Goal: Information Seeking & Learning: Learn about a topic

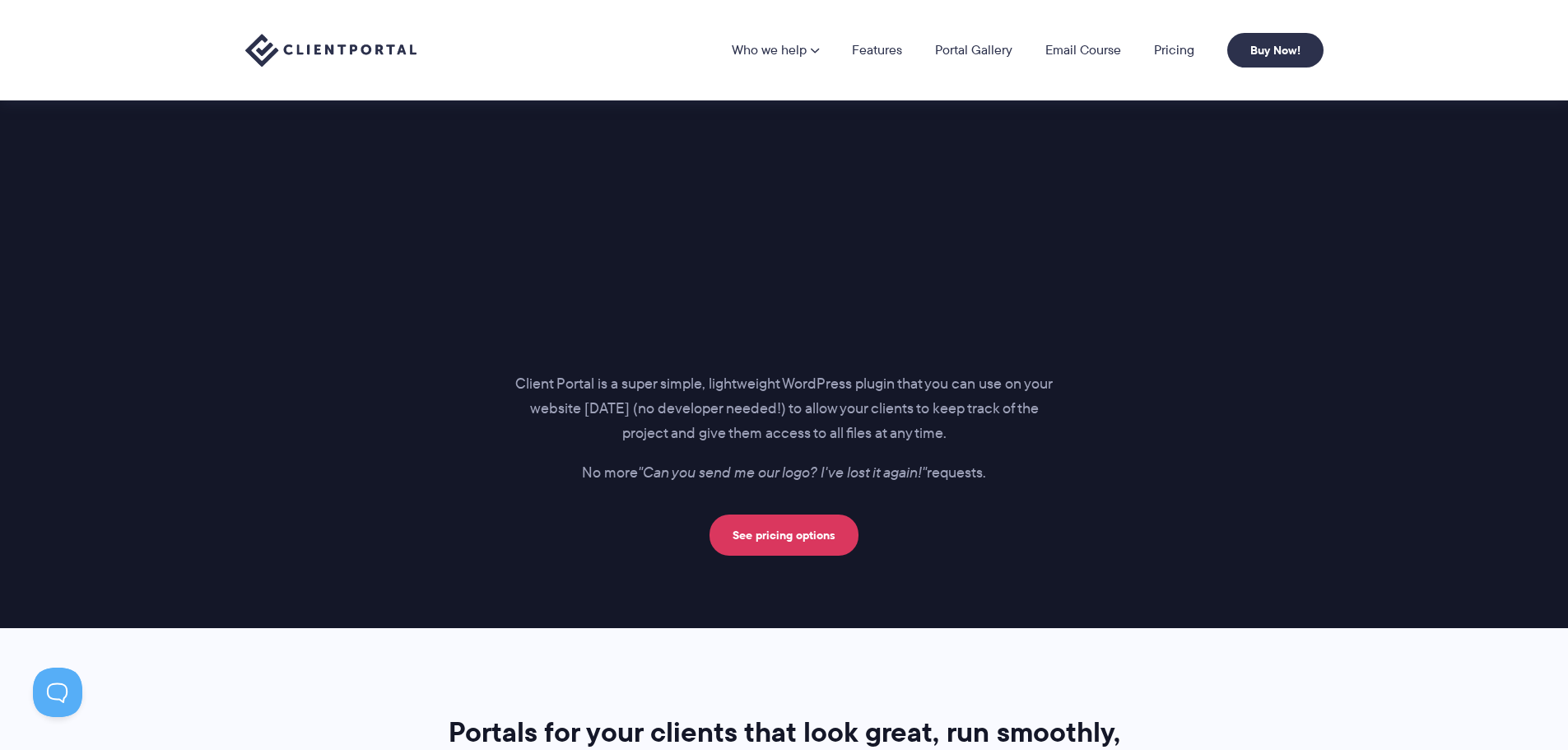
scroll to position [1811, 0]
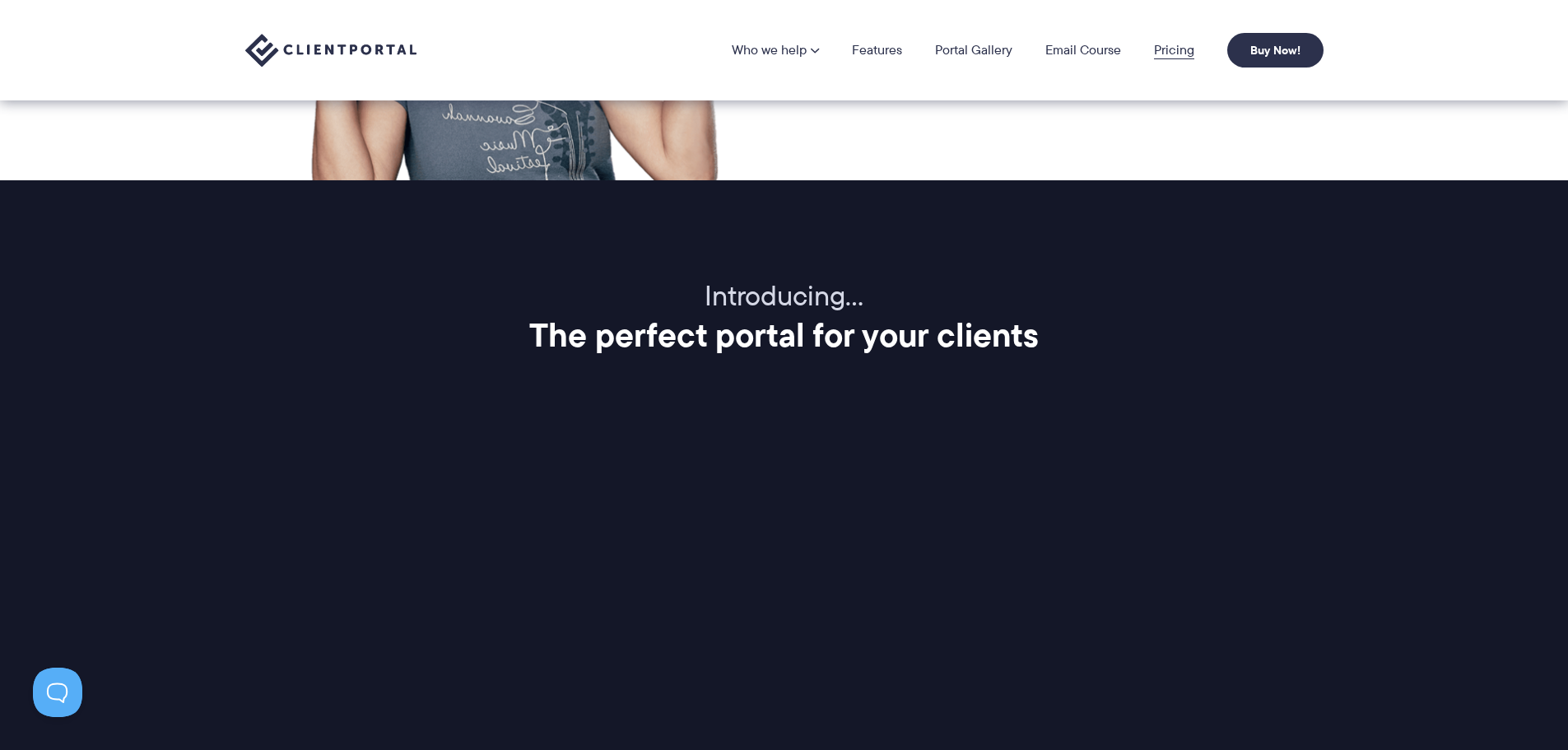
click at [1171, 55] on link "Pricing" at bounding box center [1174, 50] width 40 height 13
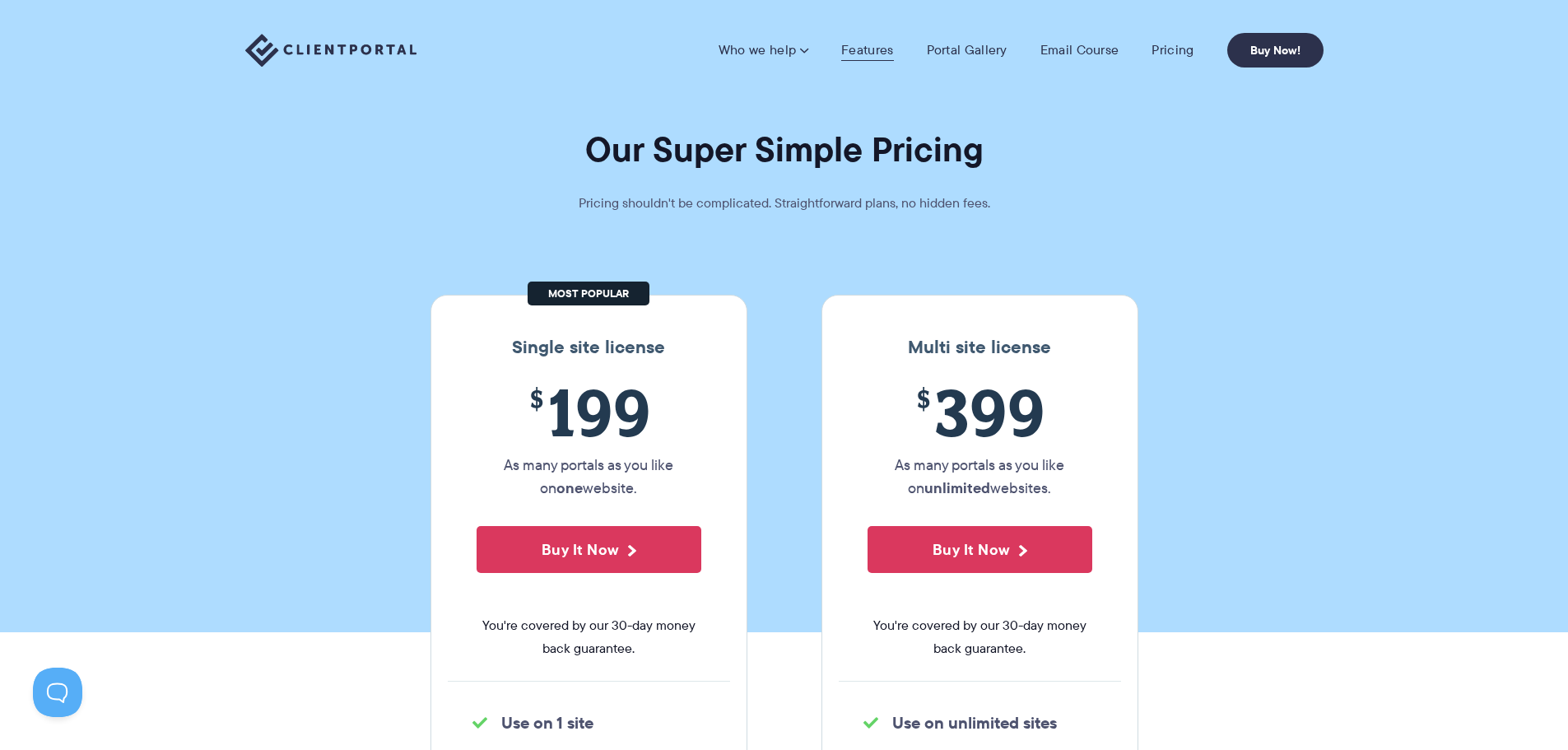
click at [863, 50] on link "Features" at bounding box center [867, 50] width 52 height 16
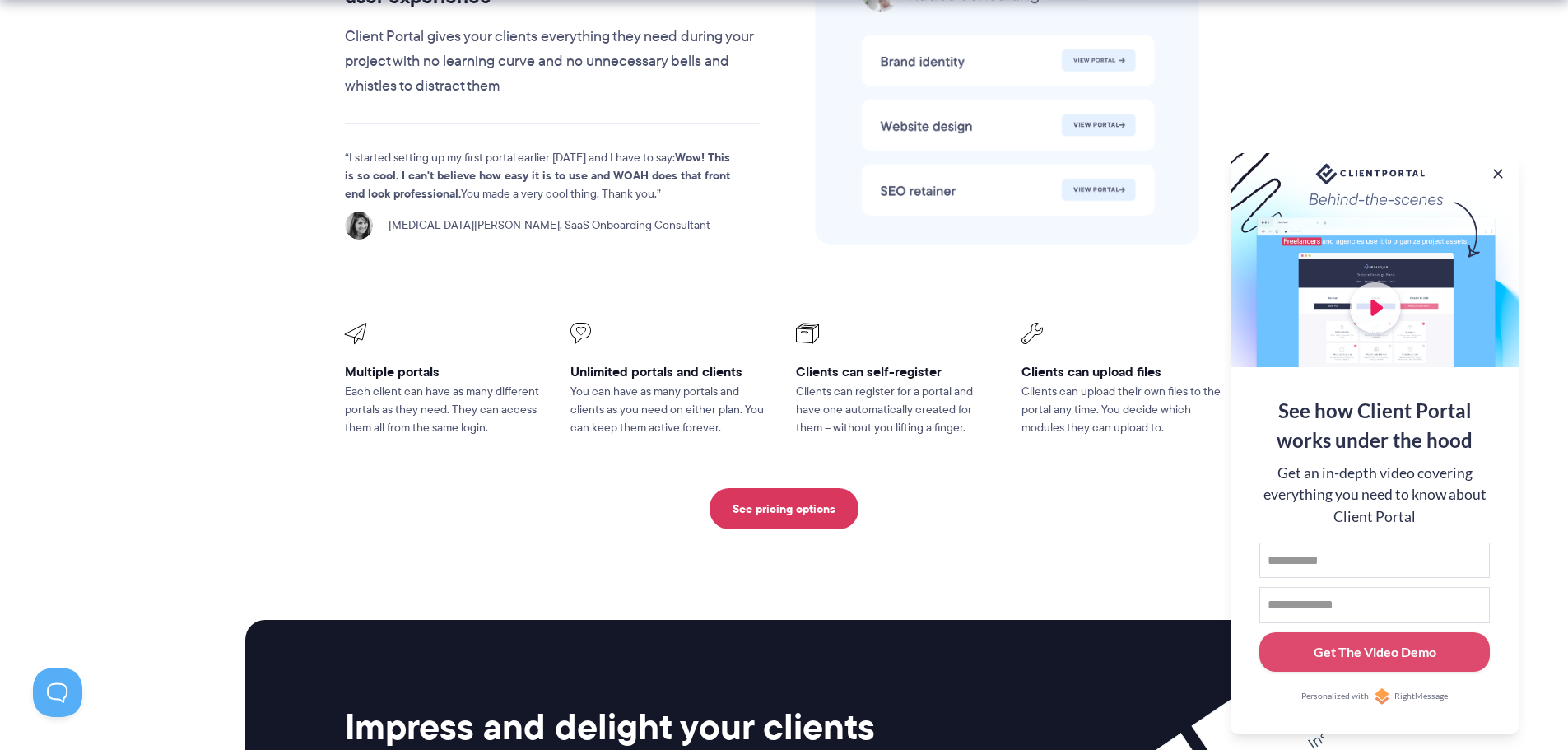
scroll to position [3787, 0]
